Goal: Task Accomplishment & Management: Manage account settings

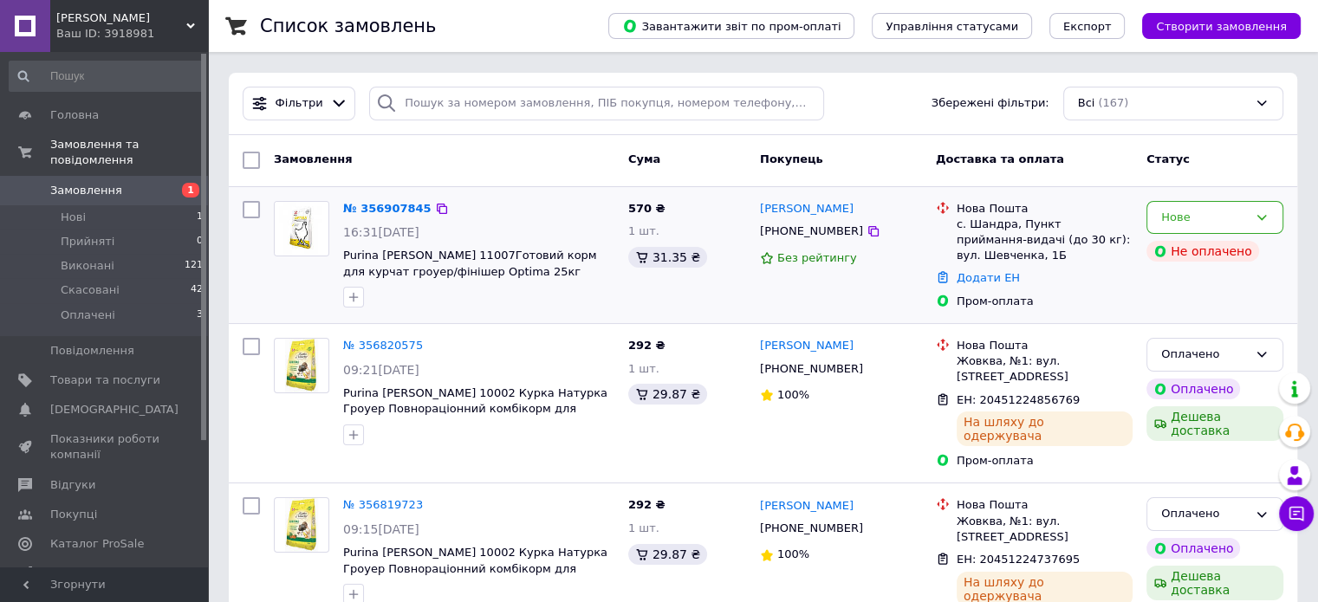
click at [887, 270] on div "Сергій Назаренко +380679262288 Без рейтингу" at bounding box center [841, 255] width 176 height 123
click at [393, 211] on link "№ 356907845" at bounding box center [387, 208] width 88 height 13
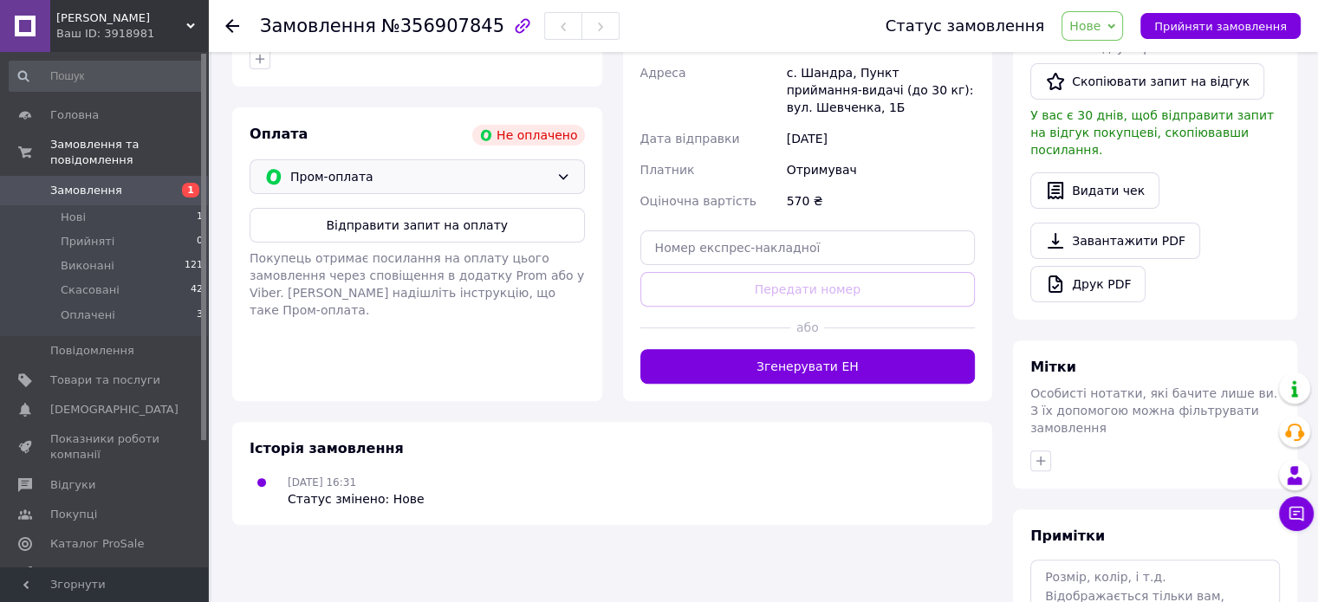
scroll to position [465, 0]
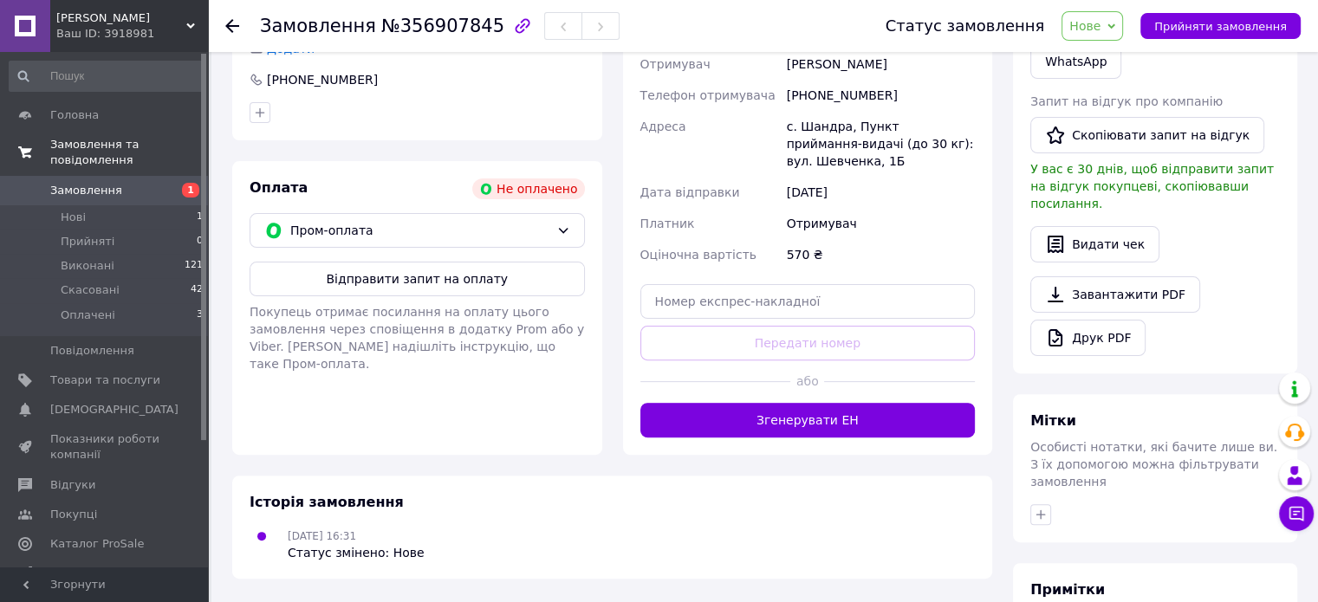
click at [73, 148] on span "Замовлення та повідомлення" at bounding box center [129, 152] width 158 height 31
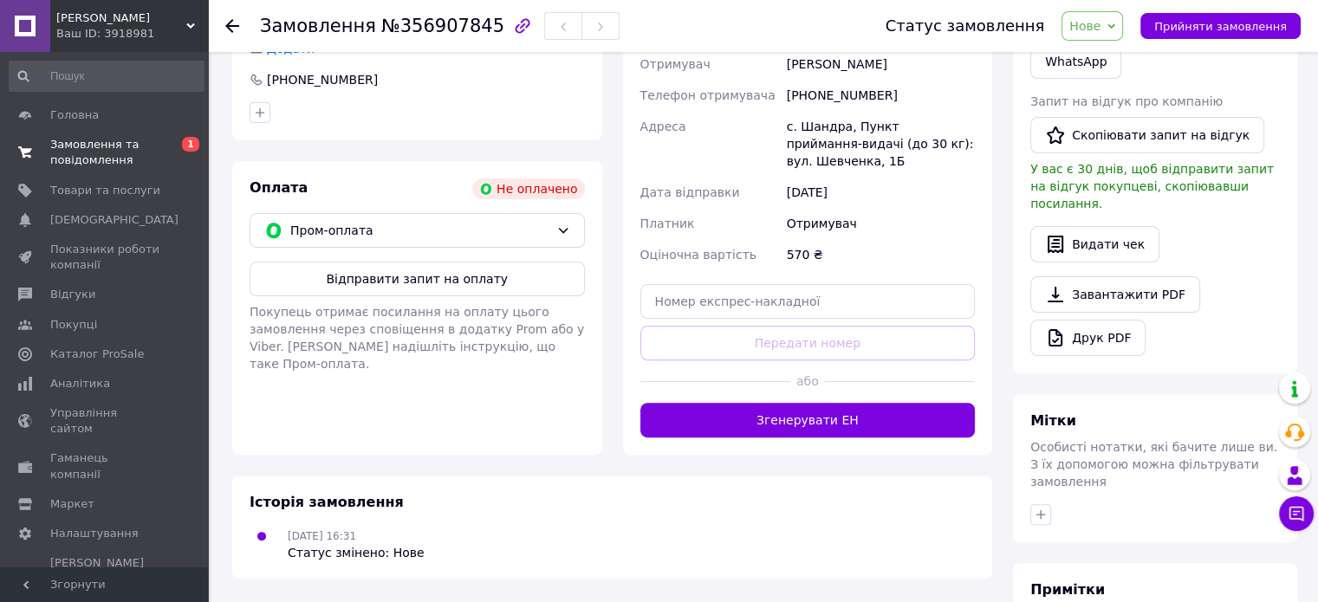
click at [75, 151] on span "Замовлення та повідомлення" at bounding box center [105, 152] width 110 height 31
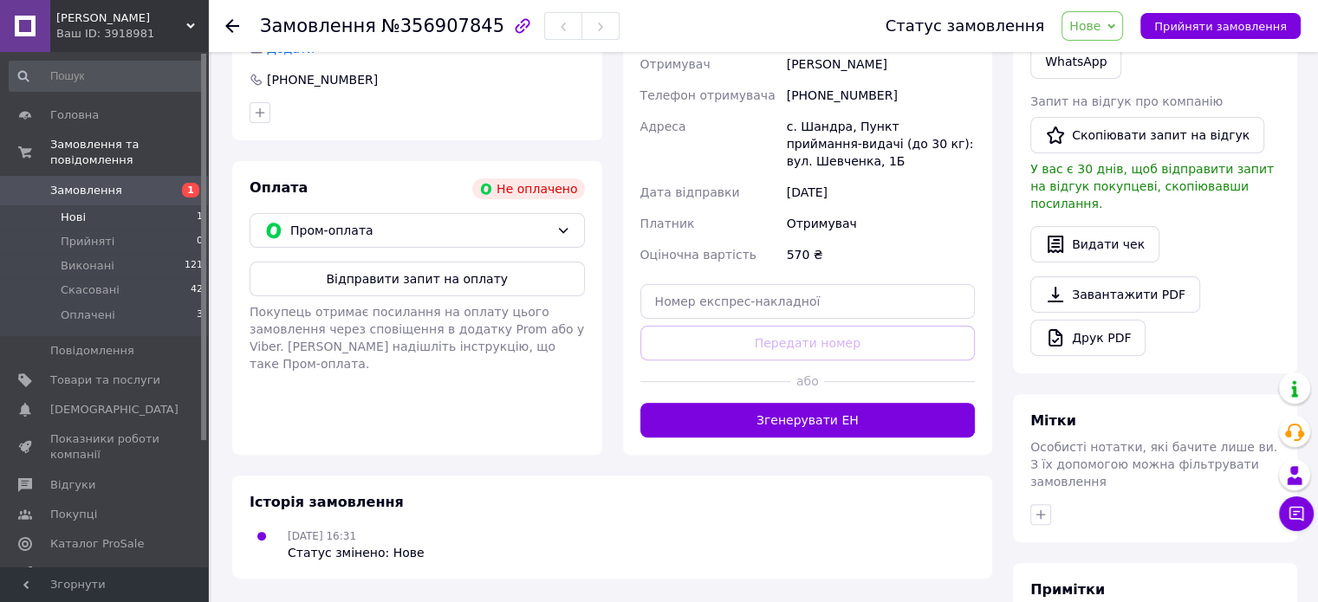
click at [89, 205] on li "Нові 1" at bounding box center [106, 217] width 213 height 24
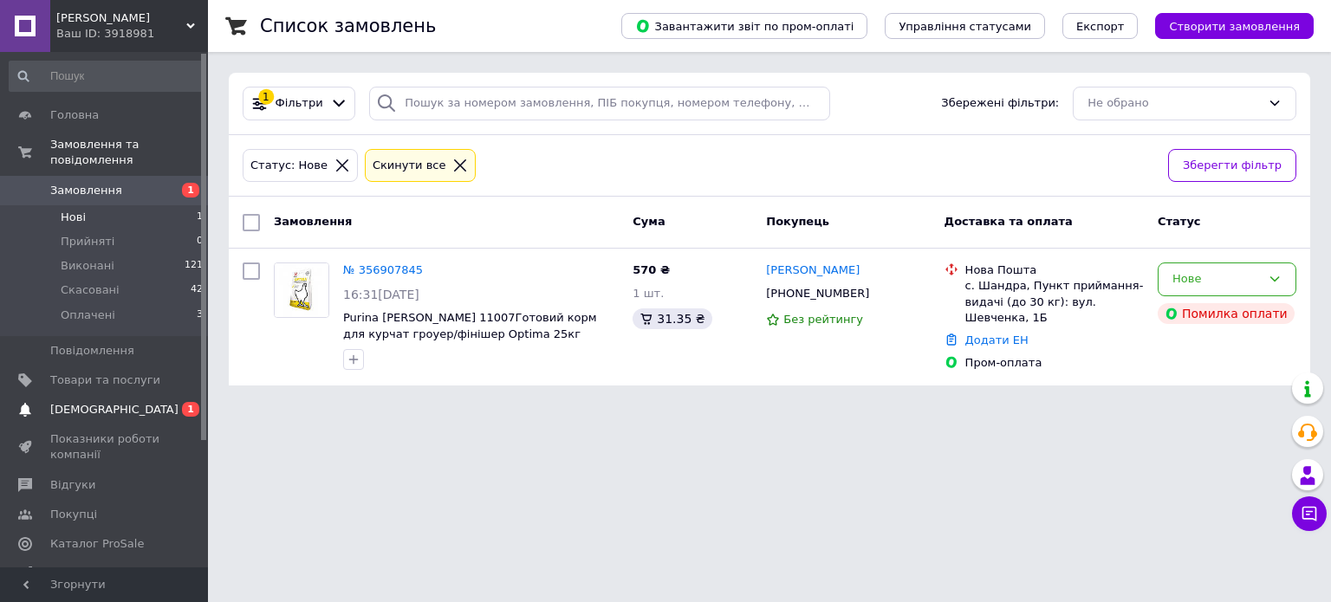
click at [94, 402] on span "[DEMOGRAPHIC_DATA]" at bounding box center [114, 410] width 128 height 16
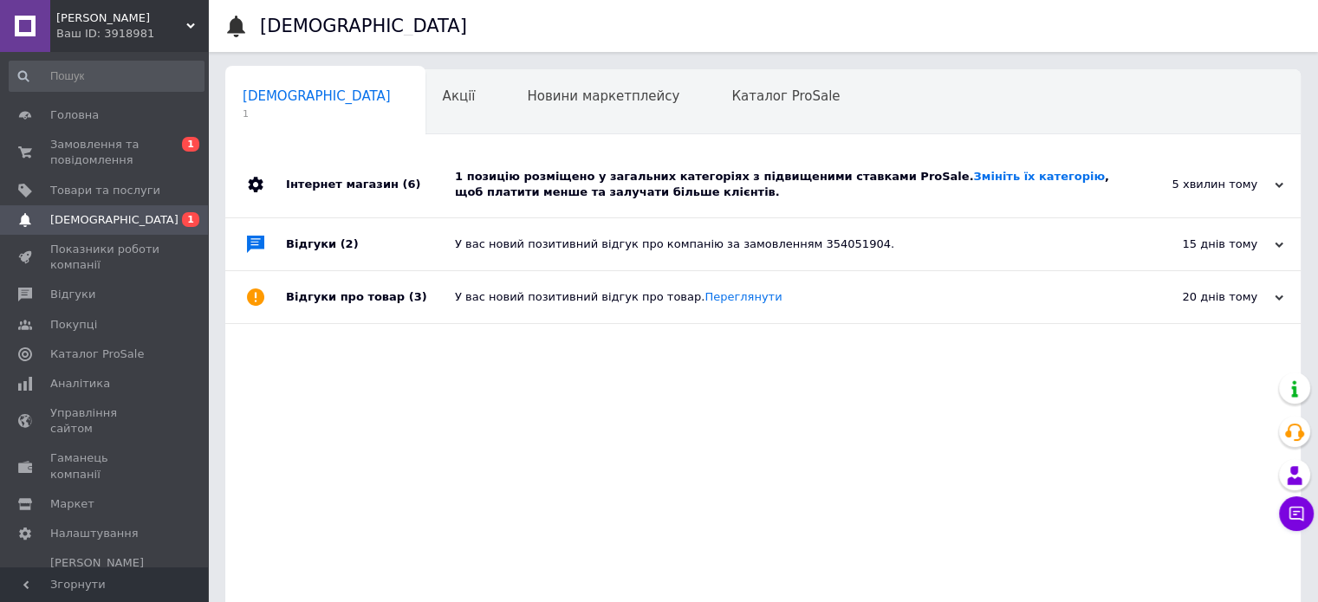
click at [614, 179] on div "1 позицію розміщено у загальних категоріях з підвищеними ставками ProSale. Змін…" at bounding box center [782, 184] width 655 height 31
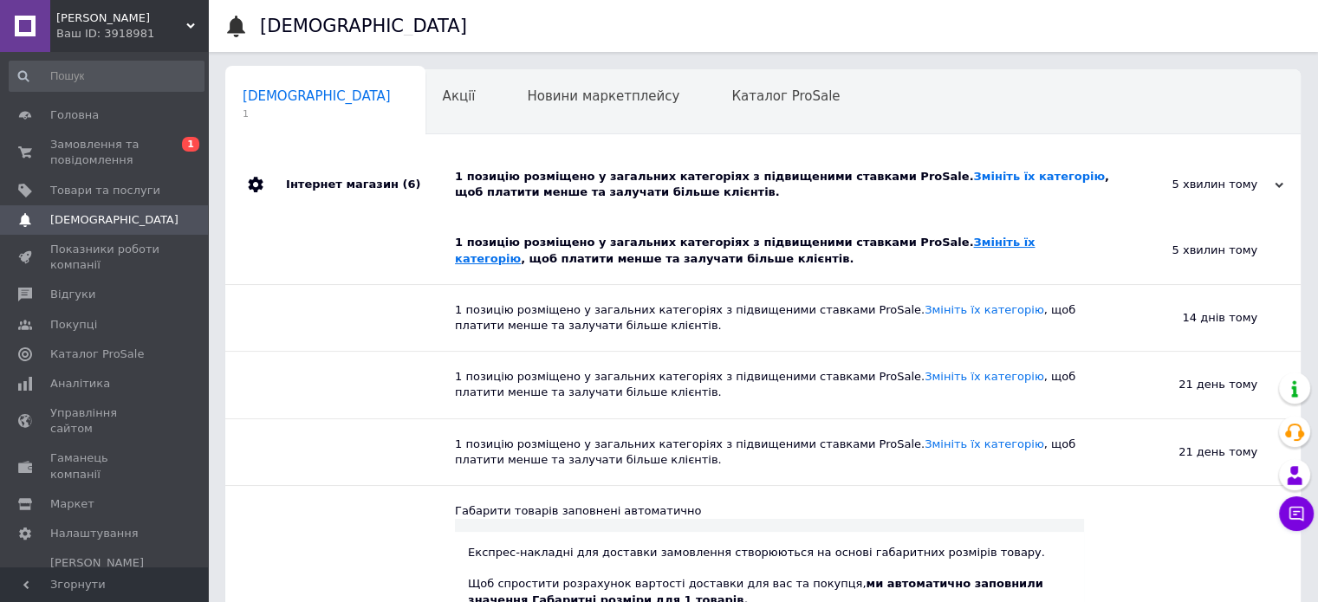
click at [916, 243] on link "Змініть їх категорію" at bounding box center [745, 250] width 580 height 29
